Goal: Information Seeking & Learning: Learn about a topic

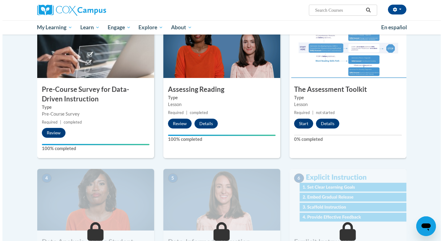
scroll to position [84, 0]
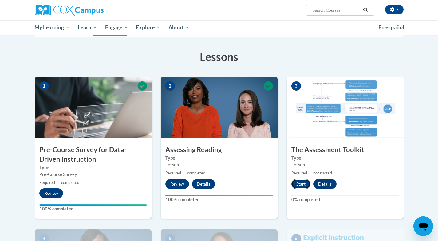
click at [300, 185] on button "Start" at bounding box center [301, 184] width 19 height 10
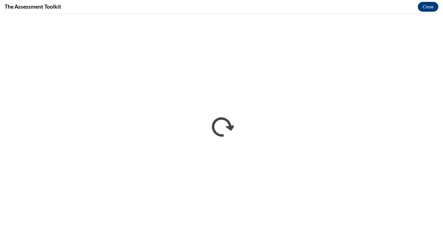
scroll to position [0, 0]
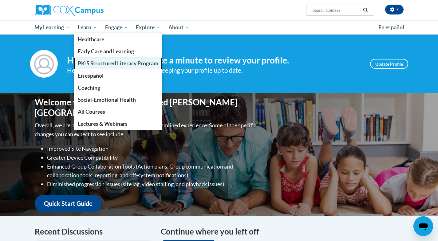
click at [91, 62] on span "PK-5 Structured Literacy Program" at bounding box center [118, 63] width 81 height 6
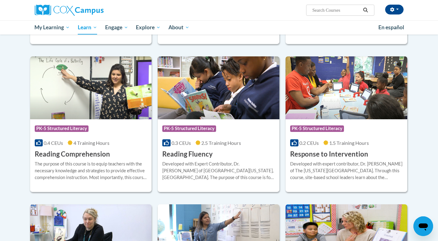
scroll to position [496, 0]
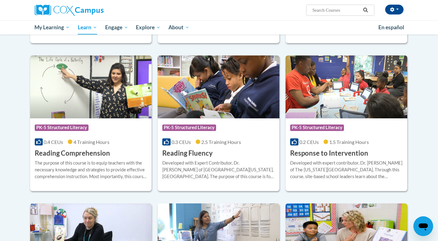
click at [333, 78] on img at bounding box center [347, 86] width 122 height 63
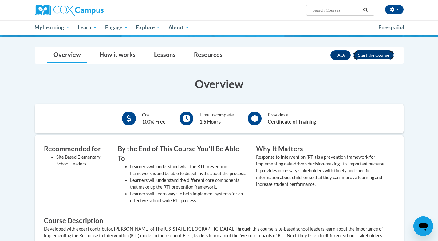
click at [371, 55] on button "Enroll" at bounding box center [374, 55] width 41 height 10
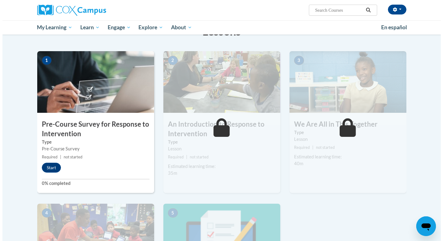
scroll to position [109, 0]
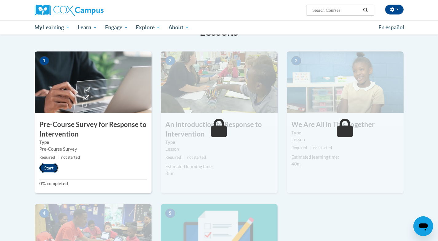
click at [51, 165] on button "Start" at bounding box center [48, 168] width 19 height 10
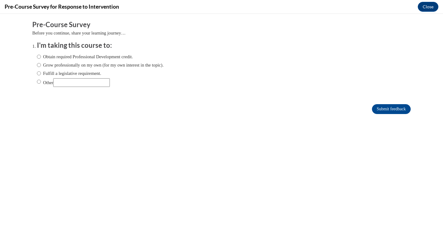
scroll to position [0, 0]
click at [37, 73] on label "Fulfill a legislative requirement." at bounding box center [69, 73] width 64 height 7
click at [37, 73] on input "Fulfill a legislative requirement." at bounding box center [39, 73] width 4 height 7
radio input "true"
click at [389, 109] on input "Submit feedback" at bounding box center [391, 109] width 39 height 10
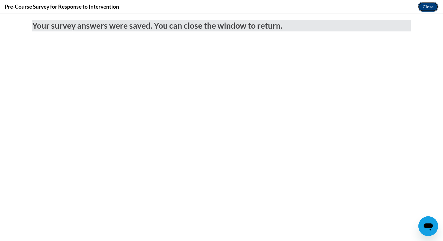
click at [430, 6] on button "Close" at bounding box center [428, 7] width 21 height 10
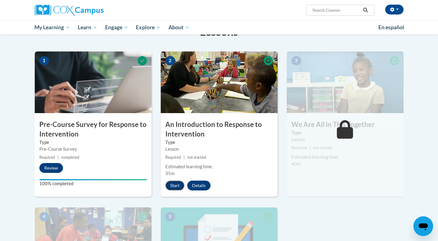
click at [174, 184] on button "Start" at bounding box center [175, 185] width 19 height 10
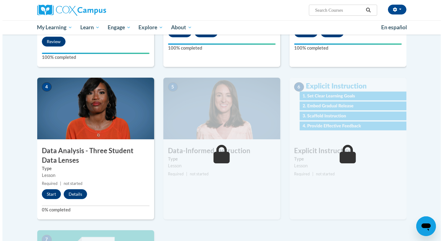
scroll to position [225, 0]
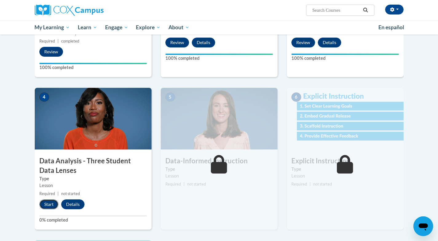
click at [49, 206] on button "Start" at bounding box center [48, 204] width 19 height 10
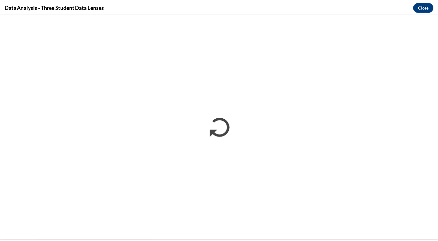
scroll to position [0, 0]
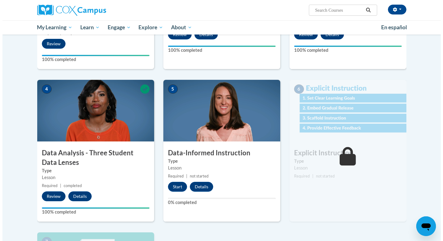
scroll to position [237, 0]
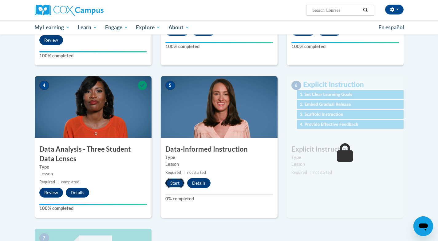
click at [174, 182] on button "Start" at bounding box center [175, 183] width 19 height 10
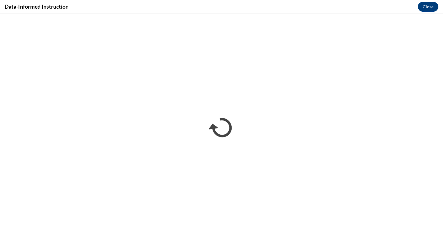
scroll to position [0, 0]
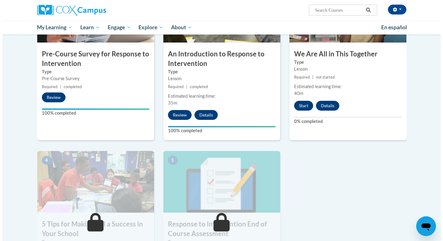
scroll to position [180, 0]
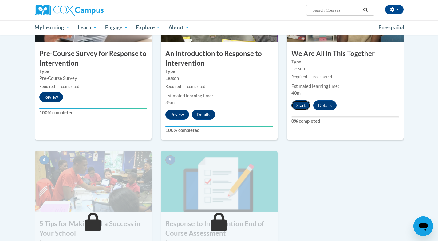
click at [303, 107] on button "Start" at bounding box center [301, 105] width 19 height 10
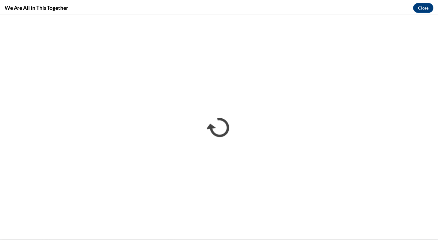
scroll to position [0, 0]
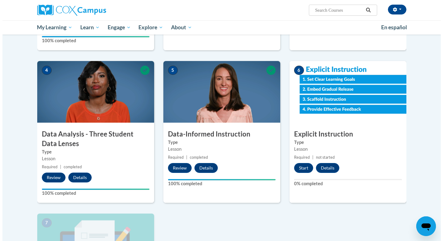
scroll to position [252, 0]
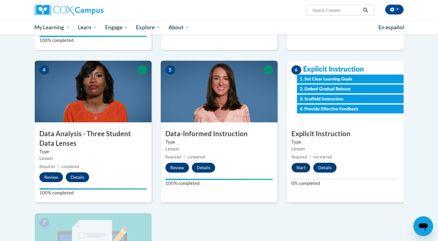
click at [302, 167] on button "Start" at bounding box center [301, 167] width 19 height 10
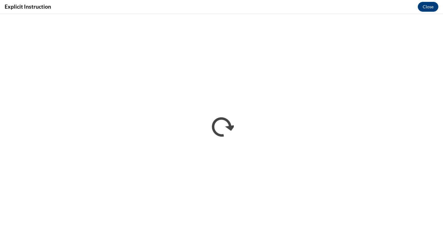
scroll to position [0, 0]
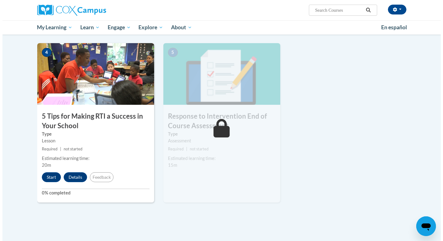
scroll to position [314, 0]
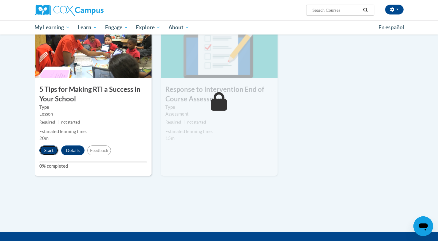
click at [50, 148] on button "Start" at bounding box center [48, 150] width 19 height 10
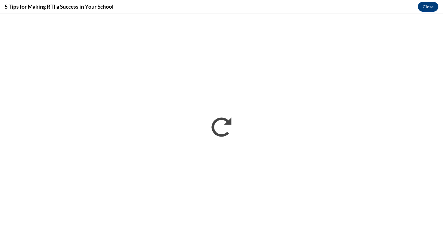
scroll to position [0, 0]
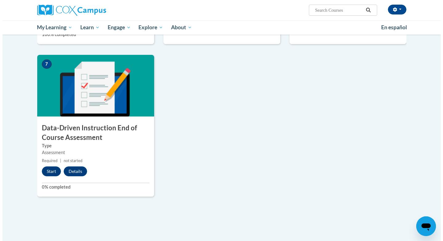
scroll to position [431, 0]
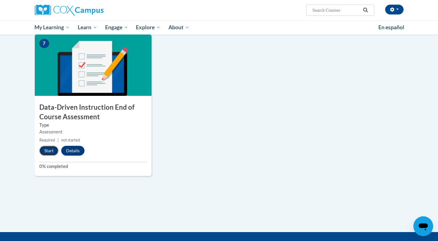
click at [50, 149] on button "Start" at bounding box center [48, 151] width 19 height 10
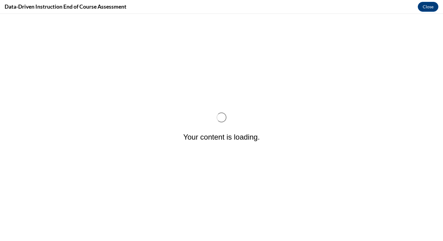
scroll to position [0, 0]
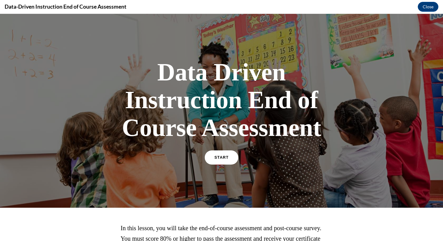
click at [219, 154] on link "START" at bounding box center [222, 157] width 34 height 14
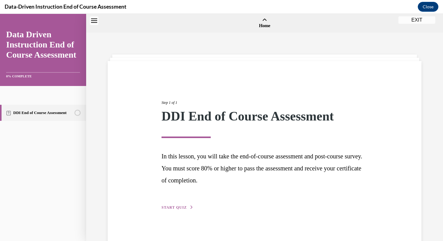
scroll to position [19, 0]
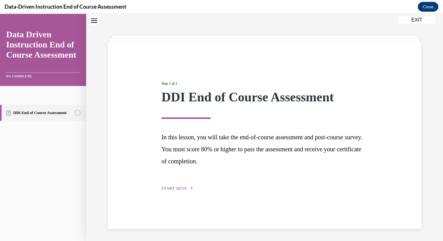
click at [175, 187] on span "START QUIZ" at bounding box center [174, 188] width 25 height 4
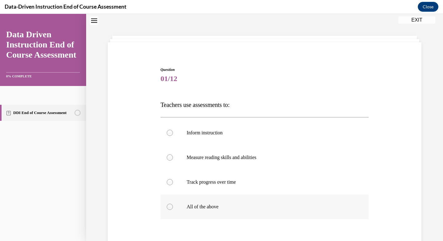
click at [167, 208] on div at bounding box center [170, 206] width 6 height 6
click at [167, 208] on input "All of the above" at bounding box center [170, 206] width 6 height 6
radio input "true"
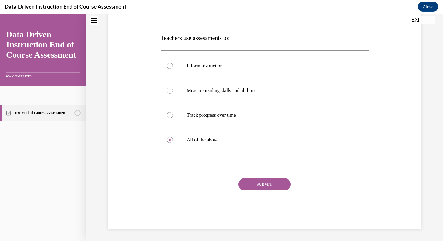
click at [256, 181] on button "SUBMIT" at bounding box center [264, 184] width 52 height 12
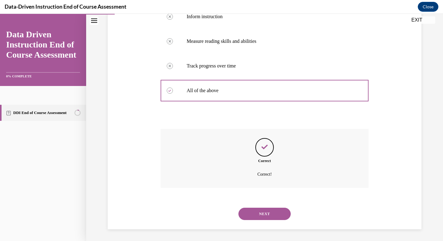
scroll to position [135, 0]
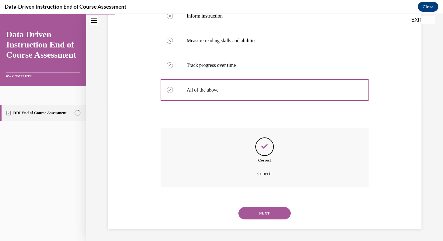
click at [266, 210] on button "NEXT" at bounding box center [264, 213] width 52 height 12
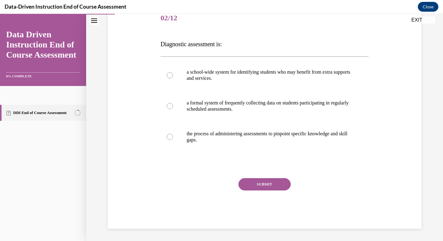
scroll to position [69, 0]
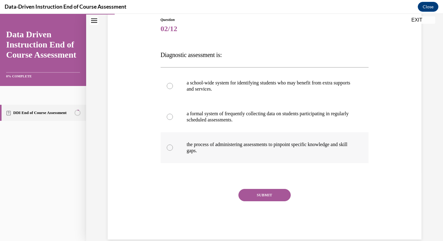
click at [171, 146] on label "the process of administering assessments to pinpoint specific knowledge and ski…" at bounding box center [265, 147] width 208 height 31
click at [171, 146] on input "the process of administering assessments to pinpoint specific knowledge and ski…" at bounding box center [170, 147] width 6 height 6
radio input "true"
click at [260, 194] on button "SUBMIT" at bounding box center [264, 195] width 52 height 12
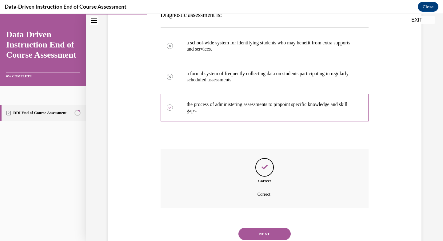
scroll to position [129, 0]
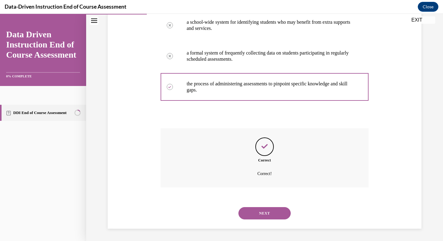
click at [268, 214] on button "NEXT" at bounding box center [264, 213] width 52 height 12
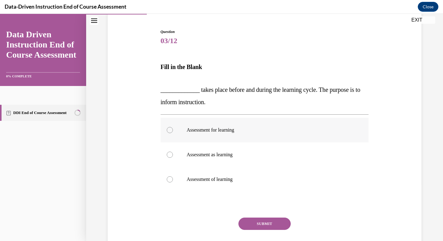
scroll to position [57, 0]
click at [170, 128] on div at bounding box center [170, 129] width 6 height 6
click at [170, 128] on input "Assessment for learning" at bounding box center [170, 129] width 6 height 6
radio input "true"
click at [266, 221] on button "SUBMIT" at bounding box center [264, 223] width 52 height 12
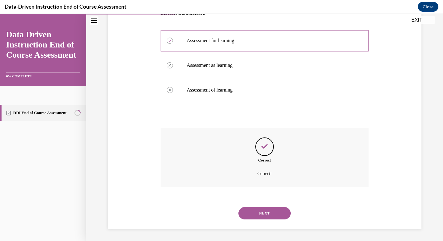
click at [263, 214] on button "NEXT" at bounding box center [264, 213] width 52 height 12
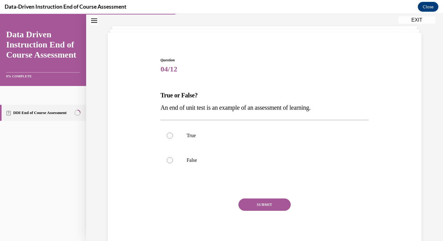
scroll to position [19, 0]
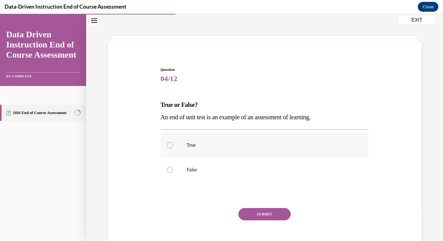
click at [169, 143] on div at bounding box center [170, 145] width 6 height 6
click at [169, 143] on input "True" at bounding box center [170, 145] width 6 height 6
radio input "true"
click at [261, 210] on button "SUBMIT" at bounding box center [264, 214] width 52 height 12
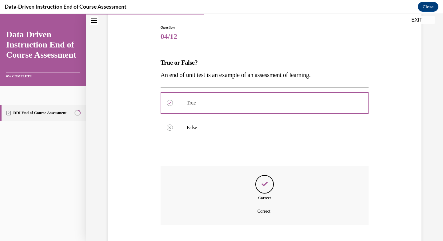
scroll to position [98, 0]
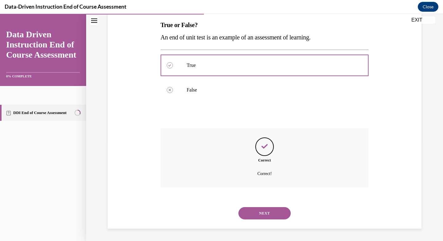
click at [260, 212] on button "NEXT" at bounding box center [264, 213] width 52 height 12
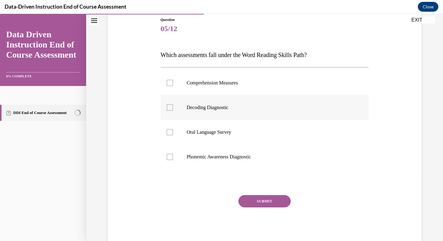
click at [171, 106] on label "Decoding Diagnostic" at bounding box center [265, 107] width 208 height 25
click at [171, 106] on input "Decoding Diagnostic" at bounding box center [170, 107] width 6 height 6
checkbox input "true"
click at [167, 156] on div at bounding box center [170, 157] width 6 height 6
click at [167, 156] on input "Phonemic Awareness Diagnostic" at bounding box center [170, 157] width 6 height 6
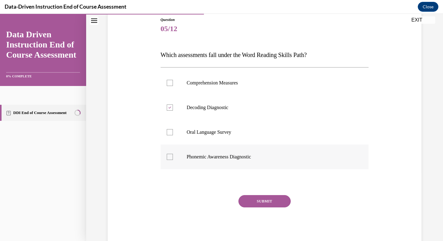
checkbox input "true"
click at [168, 133] on div at bounding box center [170, 132] width 6 height 6
click at [168, 133] on input "Oral Language Survey" at bounding box center [170, 132] width 6 height 6
checkbox input "true"
click at [266, 201] on button "SUBMIT" at bounding box center [264, 201] width 52 height 12
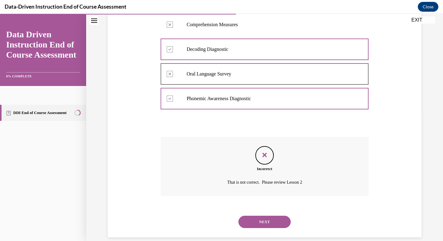
scroll to position [135, 0]
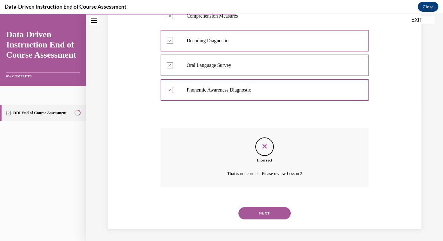
click at [251, 209] on button "NEXT" at bounding box center [264, 213] width 52 height 12
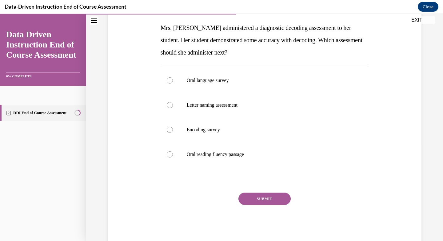
scroll to position [99, 0]
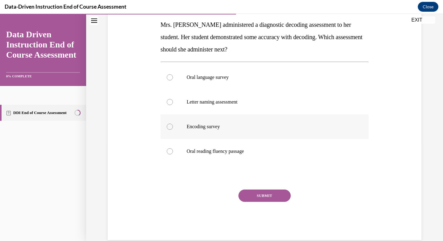
click at [167, 127] on div at bounding box center [170, 126] width 6 height 6
click at [167, 127] on input "Encoding survey" at bounding box center [170, 126] width 6 height 6
radio input "true"
click at [259, 193] on button "SUBMIT" at bounding box center [264, 195] width 52 height 12
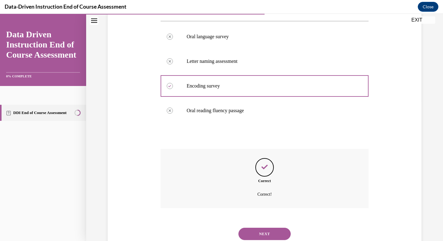
scroll to position [160, 0]
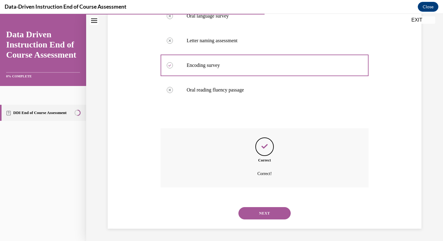
click at [262, 210] on button "NEXT" at bounding box center [264, 213] width 52 height 12
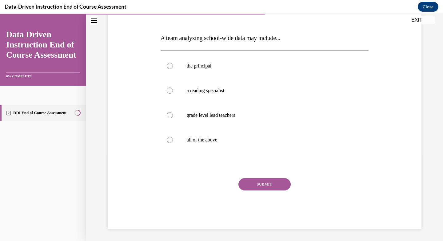
scroll to position [69, 0]
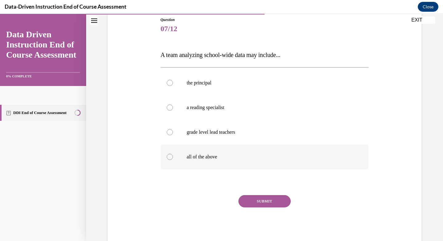
click at [167, 156] on div at bounding box center [170, 157] width 6 height 6
click at [167, 156] on input "all of the above" at bounding box center [170, 157] width 6 height 6
radio input "true"
click at [260, 198] on button "SUBMIT" at bounding box center [264, 201] width 52 height 12
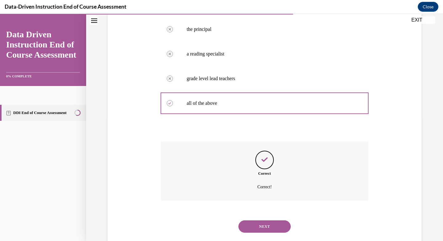
scroll to position [135, 0]
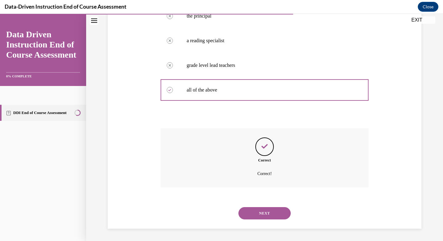
click at [265, 212] on button "NEXT" at bounding box center [264, 213] width 52 height 12
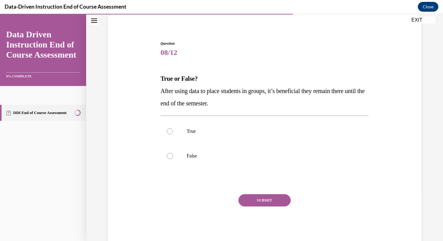
scroll to position [19, 0]
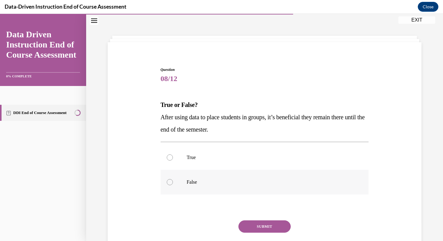
click at [167, 181] on div at bounding box center [170, 182] width 6 height 6
click at [167, 181] on input "False" at bounding box center [170, 182] width 6 height 6
radio input "true"
click at [254, 224] on button "SUBMIT" at bounding box center [264, 226] width 52 height 12
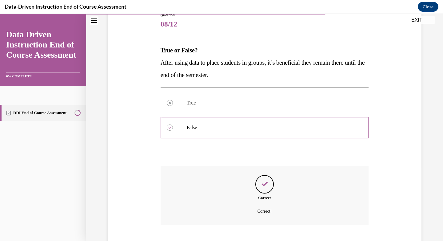
scroll to position [111, 0]
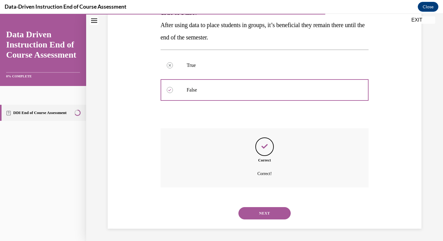
click at [263, 209] on button "NEXT" at bounding box center [264, 213] width 52 height 12
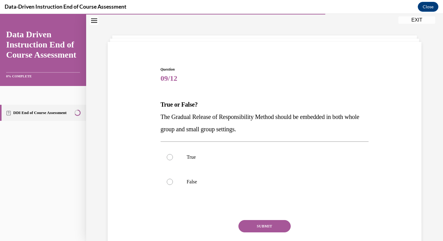
scroll to position [19, 0]
click at [168, 156] on div at bounding box center [170, 157] width 6 height 6
click at [168, 156] on input "True" at bounding box center [170, 157] width 6 height 6
radio input "true"
click at [257, 224] on button "SUBMIT" at bounding box center [264, 226] width 52 height 12
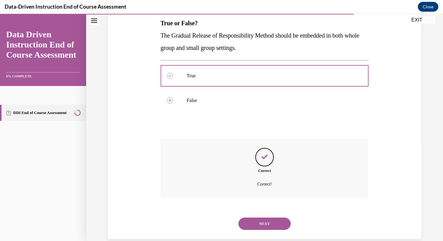
scroll to position [111, 0]
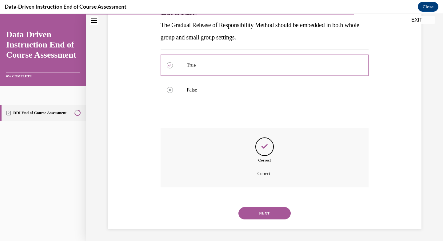
click at [259, 211] on button "NEXT" at bounding box center [264, 213] width 52 height 12
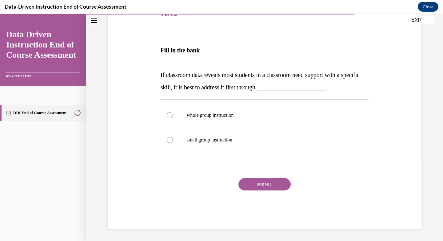
scroll to position [69, 0]
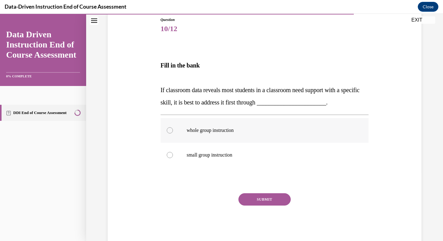
click at [168, 133] on label "whole group instruction" at bounding box center [265, 130] width 208 height 25
click at [168, 133] on input "whole group instruction" at bounding box center [170, 130] width 6 height 6
radio input "true"
click at [265, 197] on button "SUBMIT" at bounding box center [264, 199] width 52 height 12
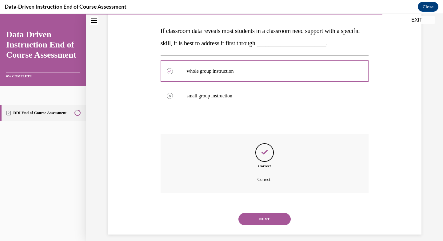
scroll to position [134, 0]
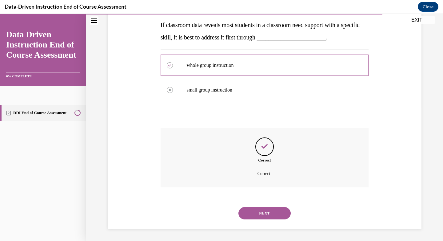
click at [262, 210] on button "NEXT" at bounding box center [264, 213] width 52 height 12
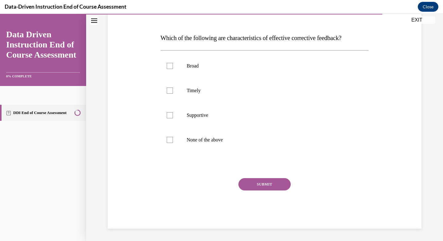
scroll to position [69, 0]
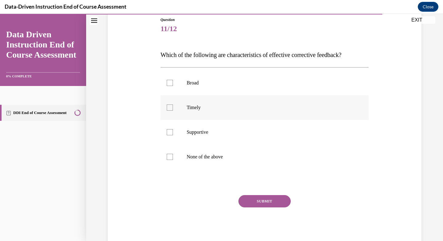
click at [169, 110] on div at bounding box center [170, 107] width 6 height 6
click at [169, 110] on input "Timely" at bounding box center [170, 107] width 6 height 6
checkbox input "true"
click at [170, 134] on div at bounding box center [170, 132] width 6 height 6
click at [170, 134] on input "Supportive" at bounding box center [170, 132] width 6 height 6
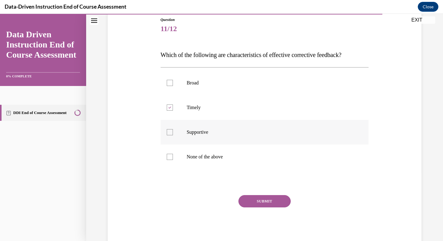
checkbox input "true"
click at [253, 197] on button "SUBMIT" at bounding box center [264, 201] width 52 height 12
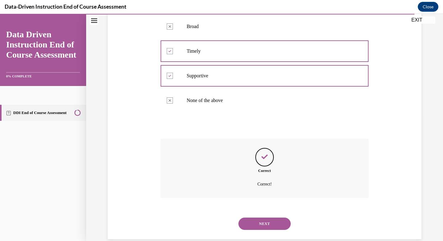
scroll to position [135, 0]
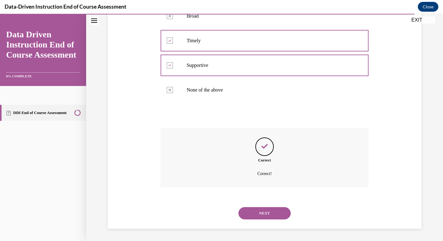
click at [253, 213] on button "NEXT" at bounding box center [264, 213] width 52 height 12
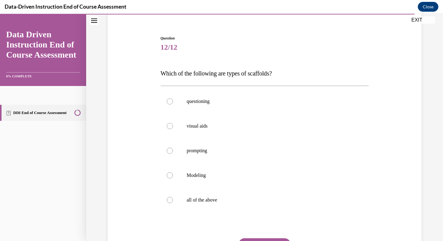
scroll to position [61, 0]
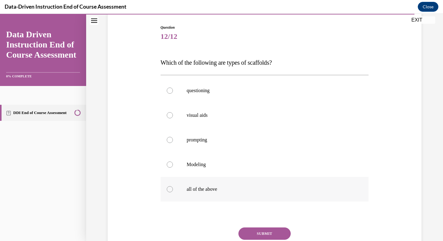
click at [167, 190] on div at bounding box center [170, 189] width 6 height 6
click at [167, 190] on input "all of the above" at bounding box center [170, 189] width 6 height 6
radio input "true"
click at [262, 230] on button "SUBMIT" at bounding box center [264, 233] width 52 height 12
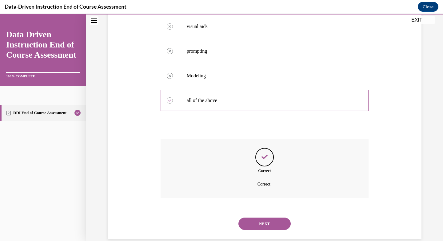
scroll to position [160, 0]
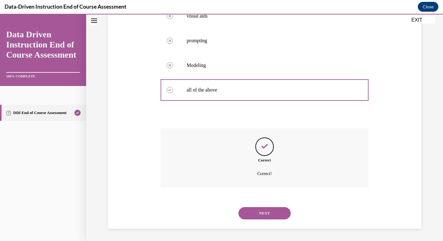
click at [256, 213] on button "NEXT" at bounding box center [264, 213] width 52 height 12
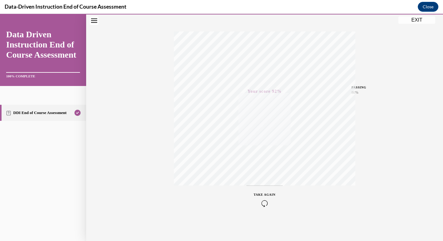
scroll to position [0, 0]
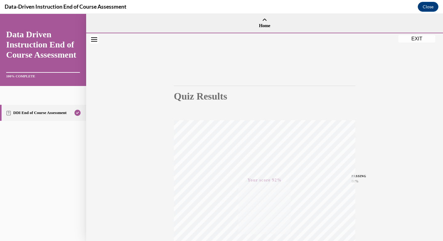
click at [414, 38] on button "EXIT" at bounding box center [416, 38] width 37 height 7
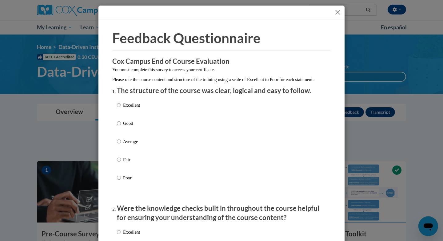
click at [334, 12] on button "Close" at bounding box center [338, 12] width 8 height 8
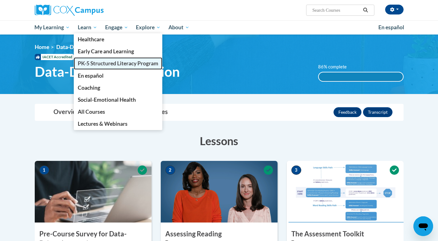
click at [87, 65] on span "PK-5 Structured Literacy Program" at bounding box center [118, 63] width 81 height 6
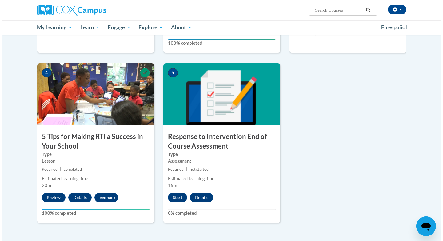
scroll to position [271, 0]
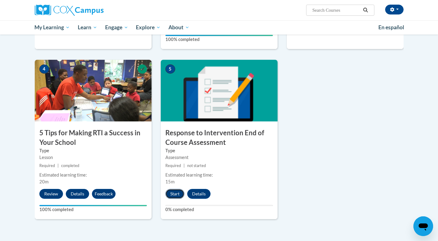
click at [174, 193] on button "Start" at bounding box center [175, 194] width 19 height 10
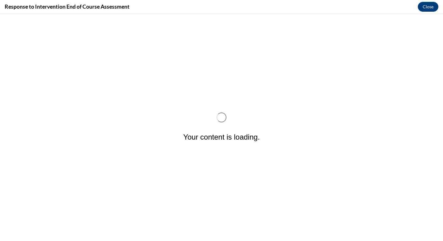
scroll to position [0, 0]
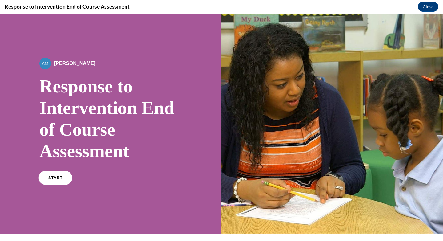
click at [53, 176] on span "START" at bounding box center [55, 177] width 14 height 5
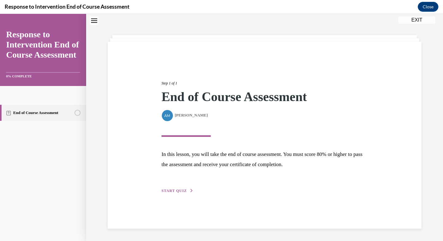
scroll to position [19, 0]
click at [177, 189] on span "START QUIZ" at bounding box center [174, 191] width 25 height 4
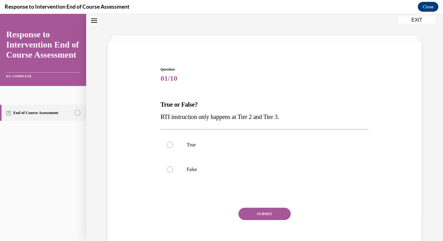
scroll to position [19, 0]
click at [167, 169] on div at bounding box center [170, 169] width 6 height 6
click at [167, 169] on input "False" at bounding box center [170, 169] width 6 height 6
radio input "true"
click at [265, 210] on button "SUBMIT" at bounding box center [264, 214] width 52 height 12
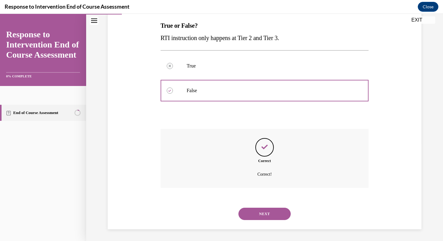
scroll to position [98, 0]
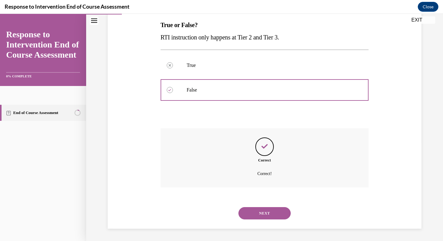
click at [264, 212] on button "NEXT" at bounding box center [264, 213] width 52 height 12
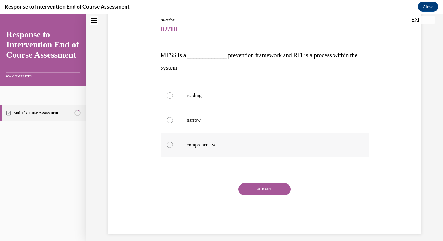
click at [168, 142] on div at bounding box center [170, 145] width 6 height 6
click at [168, 142] on input "comprehensive" at bounding box center [170, 145] width 6 height 6
radio input "true"
click at [256, 186] on button "SUBMIT" at bounding box center [264, 189] width 52 height 12
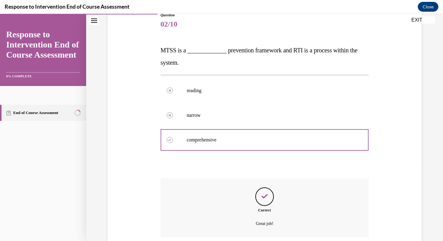
scroll to position [123, 0]
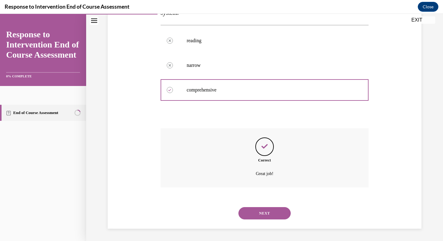
click at [262, 213] on button "NEXT" at bounding box center [264, 213] width 52 height 12
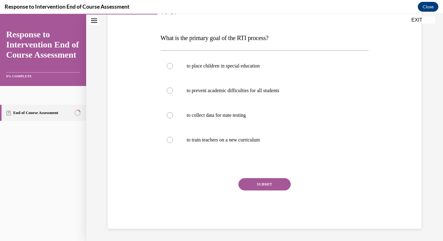
scroll to position [69, 0]
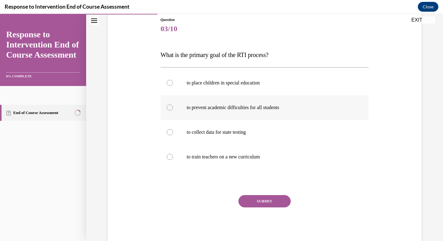
click at [167, 109] on div at bounding box center [170, 107] width 6 height 6
click at [167, 109] on input "to prevent academic difficulties for all students" at bounding box center [170, 107] width 6 height 6
radio input "true"
click at [261, 199] on button "SUBMIT" at bounding box center [264, 201] width 52 height 12
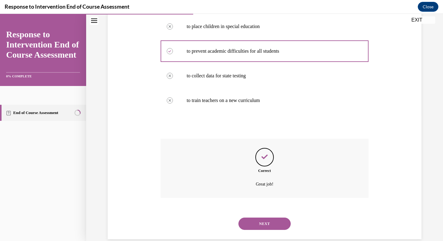
scroll to position [135, 0]
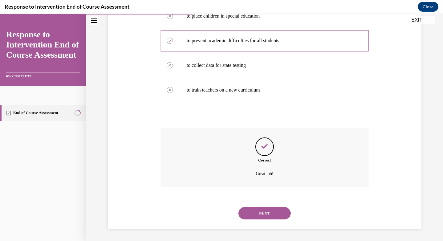
click at [266, 214] on button "NEXT" at bounding box center [264, 213] width 52 height 12
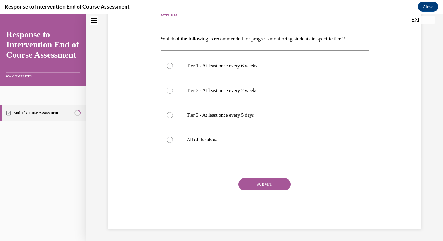
scroll to position [69, 0]
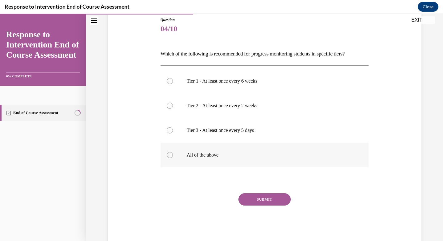
click at [167, 156] on div at bounding box center [170, 155] width 6 height 6
click at [167, 156] on input "All of the above" at bounding box center [170, 155] width 6 height 6
radio input "true"
click at [259, 198] on button "SUBMIT" at bounding box center [264, 199] width 52 height 12
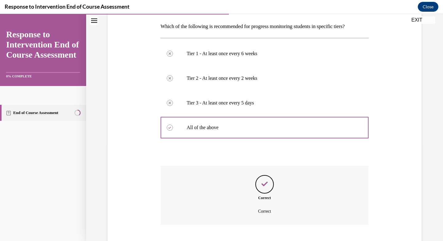
scroll to position [134, 0]
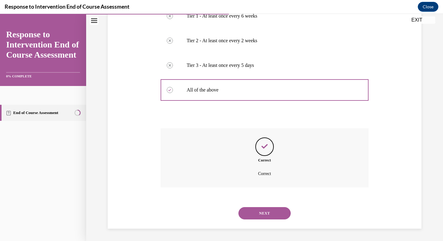
click at [254, 217] on button "NEXT" at bounding box center [264, 213] width 52 height 12
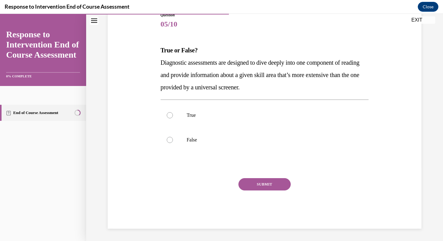
scroll to position [68, 0]
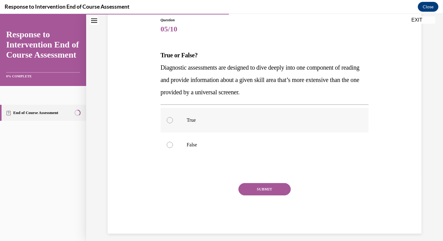
click at [167, 121] on div at bounding box center [170, 120] width 6 height 6
click at [167, 121] on input "True" at bounding box center [170, 120] width 6 height 6
radio input "true"
click at [255, 183] on button "SUBMIT" at bounding box center [264, 189] width 52 height 12
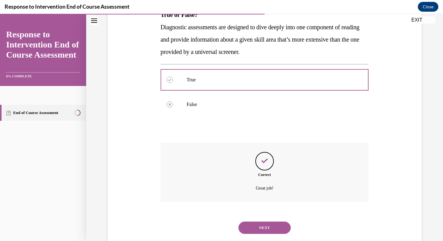
scroll to position [123, 0]
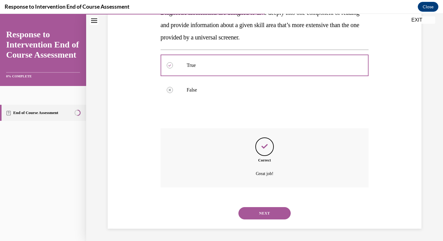
click at [256, 213] on button "NEXT" at bounding box center [264, 213] width 52 height 12
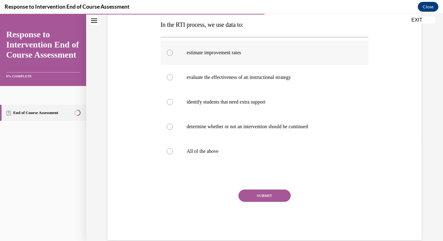
scroll to position [105, 0]
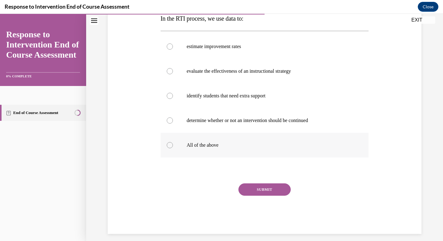
click at [167, 146] on div at bounding box center [170, 145] width 6 height 6
click at [167, 146] on input "All of the above" at bounding box center [170, 145] width 6 height 6
radio input "true"
click at [262, 187] on button "SUBMIT" at bounding box center [264, 189] width 52 height 12
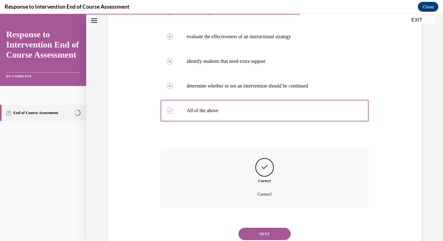
scroll to position [160, 0]
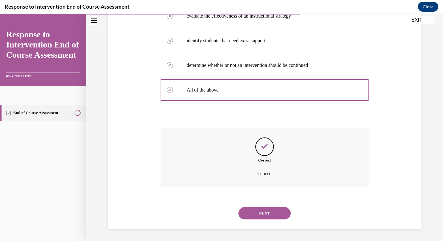
click at [266, 214] on button "NEXT" at bounding box center [264, 213] width 52 height 12
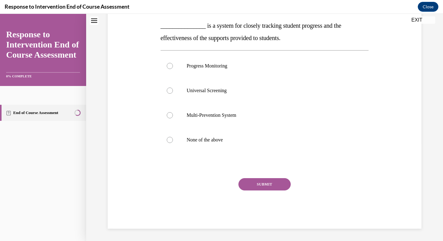
scroll to position [0, 0]
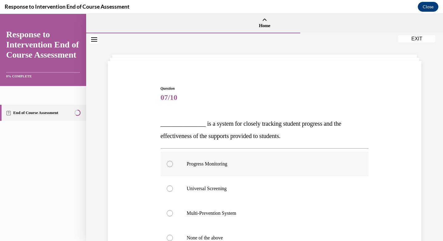
click at [167, 164] on div at bounding box center [170, 164] width 6 height 6
click at [167, 164] on input "Progress Monitoring" at bounding box center [170, 164] width 6 height 6
radio input "true"
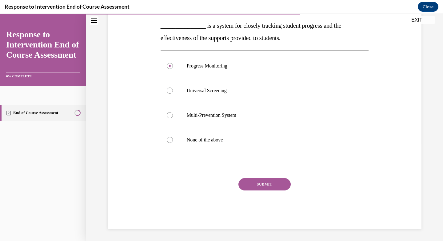
click at [263, 183] on button "SUBMIT" at bounding box center [264, 184] width 52 height 12
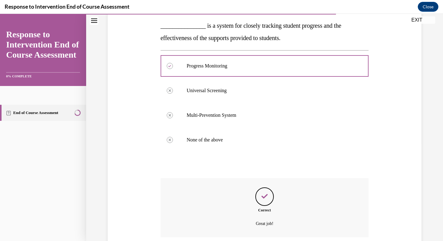
scroll to position [148, 0]
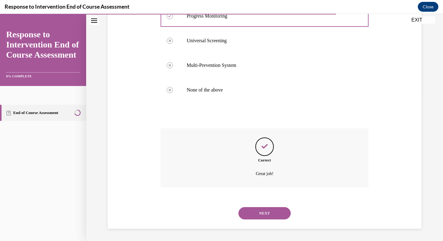
click at [264, 211] on button "NEXT" at bounding box center [264, 213] width 52 height 12
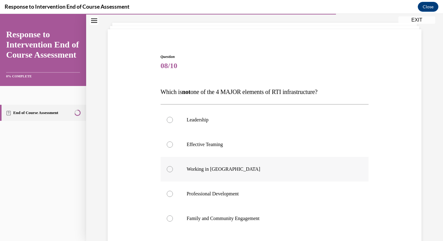
scroll to position [45, 0]
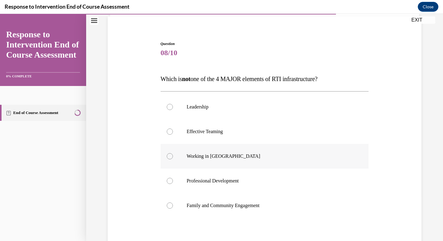
click at [169, 157] on div at bounding box center [170, 156] width 6 height 6
click at [169, 157] on input "Working in Silos" at bounding box center [170, 156] width 6 height 6
radio input "true"
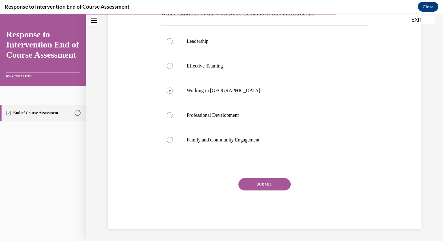
click at [263, 182] on button "SUBMIT" at bounding box center [264, 184] width 52 height 12
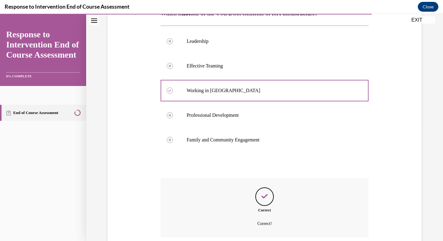
scroll to position [160, 0]
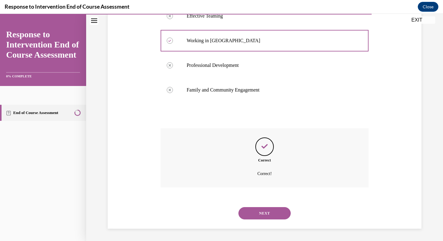
click at [264, 209] on button "NEXT" at bounding box center [264, 213] width 52 height 12
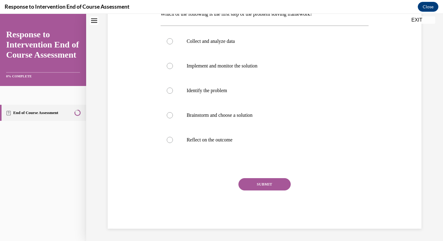
scroll to position [0, 0]
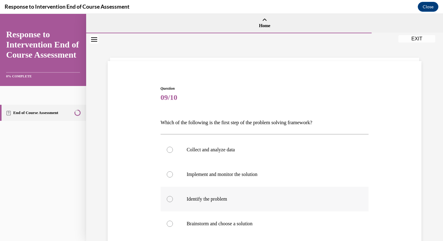
click at [169, 196] on label "Identify the problem" at bounding box center [265, 198] width 208 height 25
click at [169, 196] on input "Identify the problem" at bounding box center [170, 199] width 6 height 6
radio input "true"
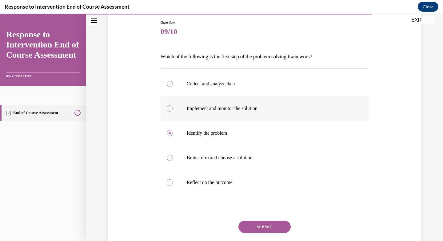
scroll to position [87, 0]
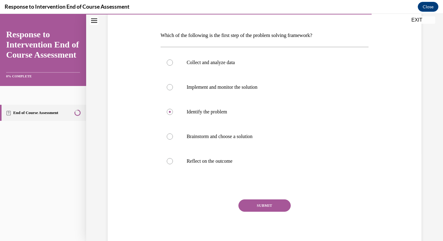
click at [255, 204] on button "SUBMIT" at bounding box center [264, 205] width 52 height 12
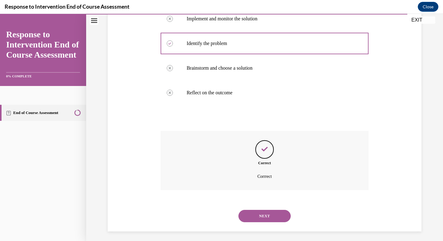
scroll to position [158, 0]
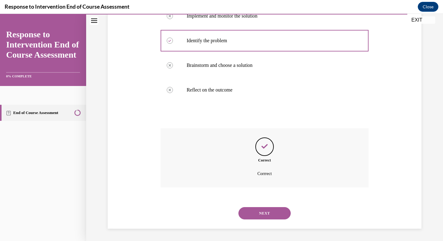
click at [259, 212] on button "NEXT" at bounding box center [264, 213] width 52 height 12
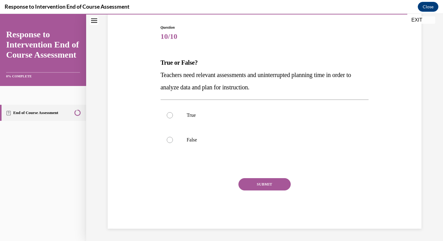
scroll to position [19, 0]
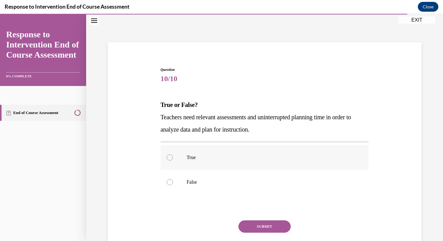
click at [169, 159] on div at bounding box center [170, 157] width 6 height 6
click at [169, 159] on input "True" at bounding box center [170, 157] width 6 height 6
radio input "true"
click at [257, 224] on button "SUBMIT" at bounding box center [264, 226] width 52 height 12
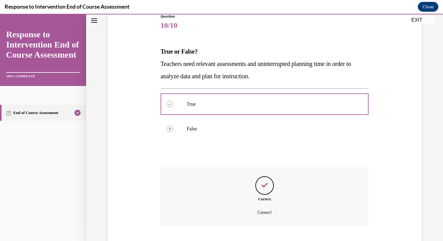
scroll to position [111, 0]
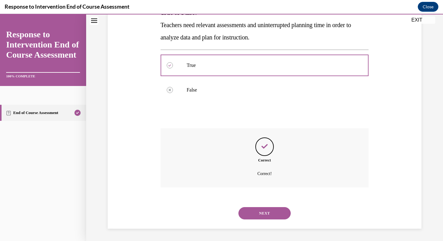
click at [259, 210] on button "NEXT" at bounding box center [264, 213] width 52 height 12
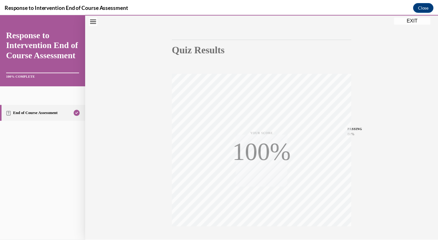
scroll to position [89, 0]
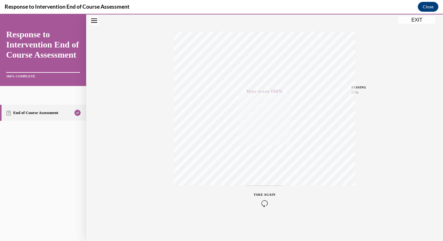
click at [416, 19] on button "EXIT" at bounding box center [416, 19] width 37 height 7
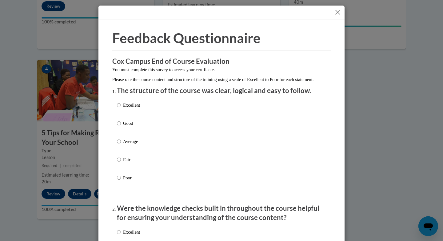
click at [336, 10] on button "Close" at bounding box center [338, 12] width 8 height 8
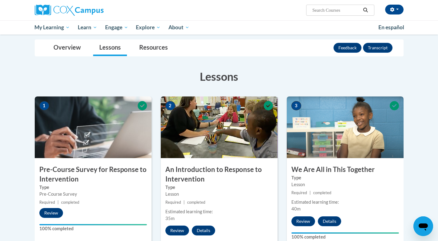
scroll to position [0, 0]
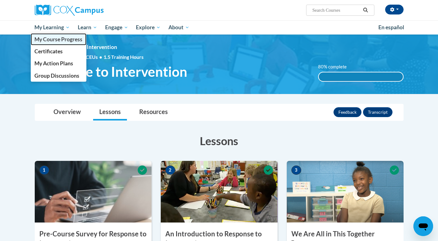
click at [53, 40] on span "My Course Progress" at bounding box center [58, 39] width 48 height 6
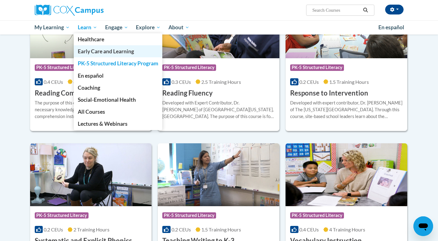
scroll to position [534, 0]
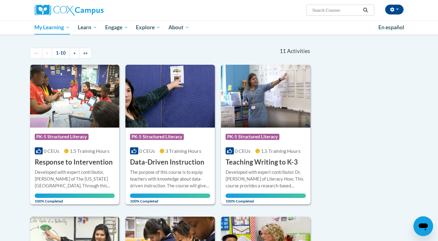
scroll to position [50, 0]
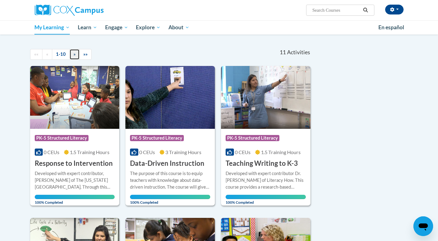
click at [75, 54] on link "»" at bounding box center [75, 54] width 10 height 11
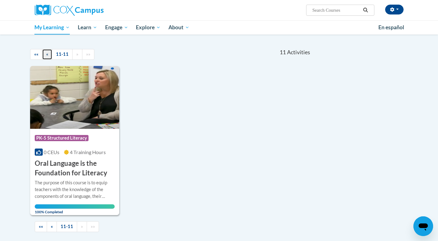
click at [47, 54] on span "«" at bounding box center [47, 53] width 2 height 5
